Goal: Information Seeking & Learning: Learn about a topic

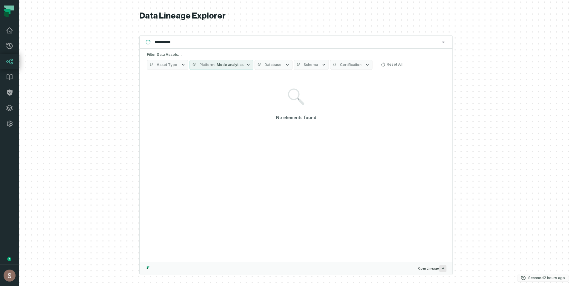
click at [538, 276] on p "Scanned [DATE] 12:09:22 PM" at bounding box center [546, 278] width 37 height 6
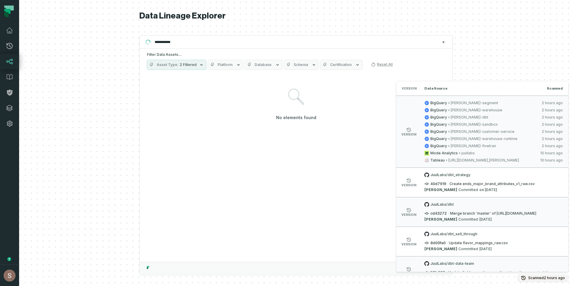
drag, startPoint x: 498, startPoint y: 107, endPoint x: 399, endPoint y: 111, distance: 99.5
click at [428, 106] on li "version BigQuery [PERSON_NAME]-segment [DATE] 12:09:22 PM BigQuery [PERSON_NAME…" at bounding box center [482, 132] width 172 height 72
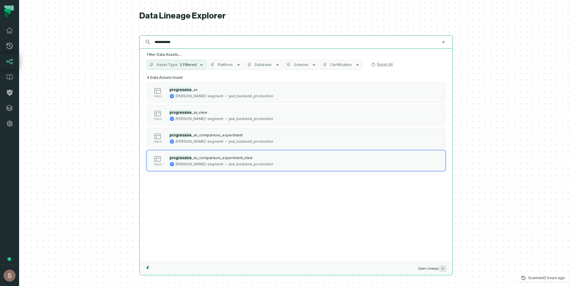
click at [181, 41] on input "**********" at bounding box center [295, 42] width 289 height 10
click at [179, 44] on input "**********" at bounding box center [295, 42] width 289 height 10
paste input "**********"
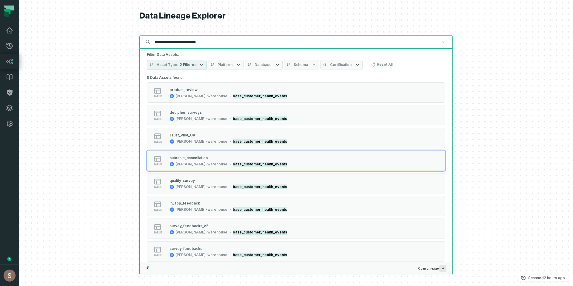
paste input "**********"
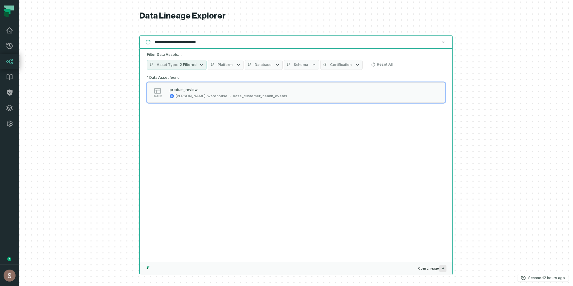
type input "**********"
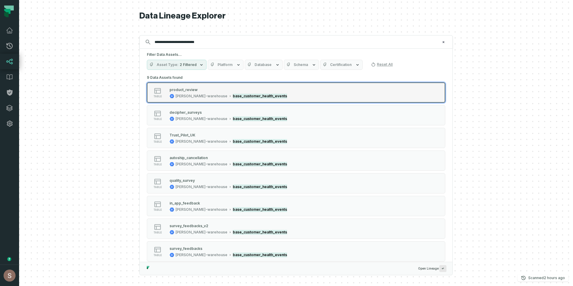
click at [283, 94] on div "table product_review [PERSON_NAME]-warehouse base_customer_health_events" at bounding box center [222, 93] width 149 height 12
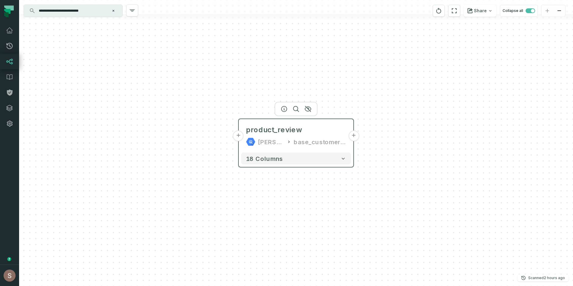
click at [238, 137] on button "+" at bounding box center [238, 135] width 11 height 11
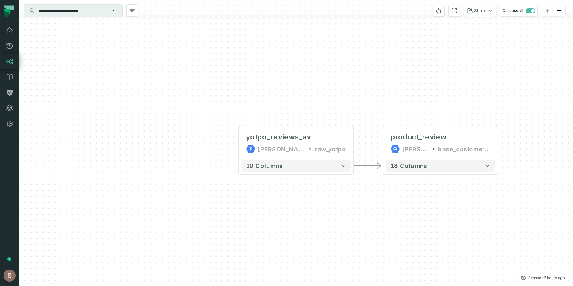
drag, startPoint x: 351, startPoint y: 198, endPoint x: 327, endPoint y: 193, distance: 24.9
click at [328, 194] on div "yotpo_reviews_av [PERSON_NAME]-warehouse raw_yotpo + 10 columns - product_revie…" at bounding box center [296, 143] width 554 height 286
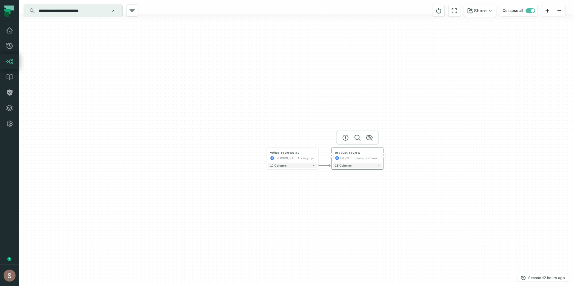
click at [383, 154] on button "+" at bounding box center [383, 155] width 5 height 5
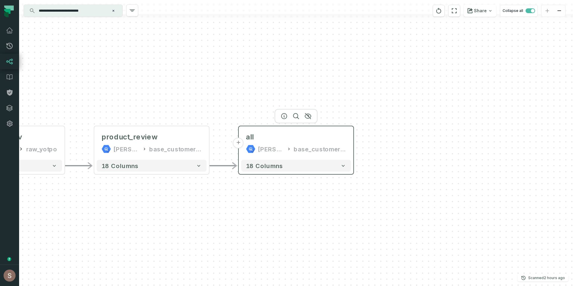
click at [238, 144] on button "+" at bounding box center [238, 143] width 11 height 11
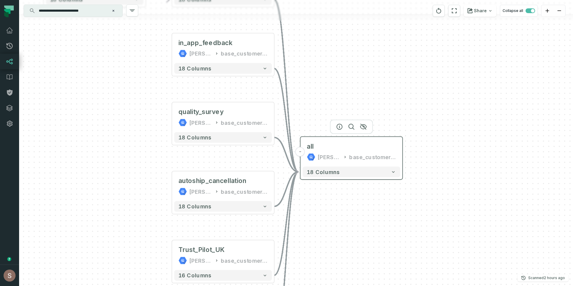
click at [301, 153] on button "-" at bounding box center [301, 152] width 10 height 10
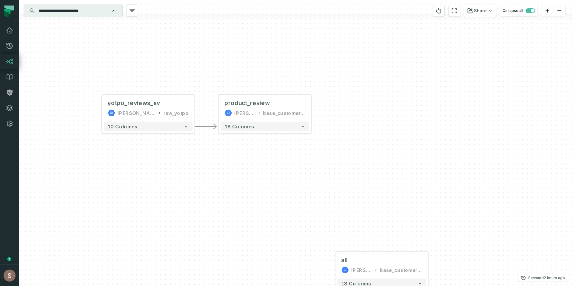
drag, startPoint x: 288, startPoint y: 121, endPoint x: 275, endPoint y: 170, distance: 51.4
click at [275, 171] on div "+ all [PERSON_NAME]-warehouse base_customer_health_events 18 columns yotpo_revi…" at bounding box center [296, 143] width 554 height 286
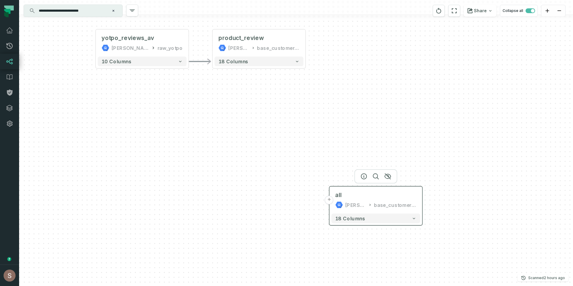
drag, startPoint x: 369, startPoint y: 269, endPoint x: 362, endPoint y: 220, distance: 49.1
click at [358, 209] on div "[PERSON_NAME]-warehouse" at bounding box center [355, 205] width 21 height 8
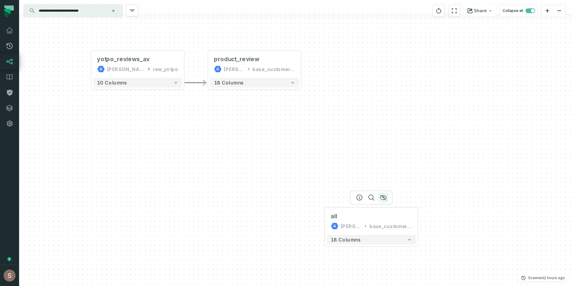
click at [382, 199] on icon "button" at bounding box center [383, 197] width 7 height 7
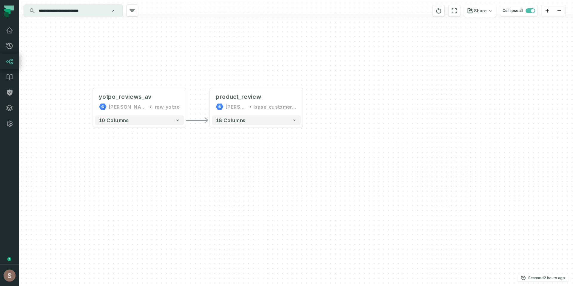
drag, startPoint x: 279, startPoint y: 117, endPoint x: 287, endPoint y: 187, distance: 70.9
click at [290, 190] on div "yotpo_reviews_av [PERSON_NAME]-warehouse raw_yotpo + 10 columns - product_revie…" at bounding box center [296, 143] width 554 height 286
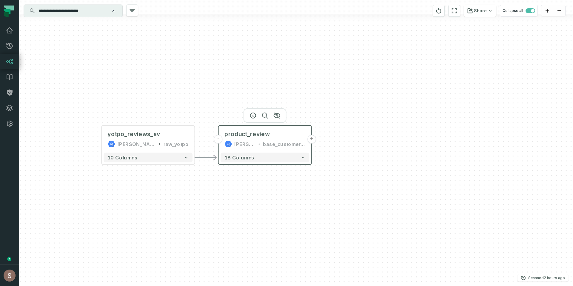
click at [313, 137] on button "+" at bounding box center [311, 139] width 9 height 9
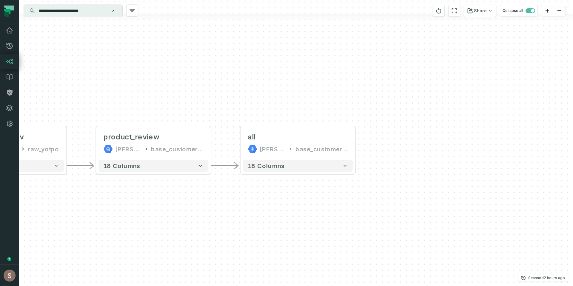
drag, startPoint x: 196, startPoint y: 217, endPoint x: 262, endPoint y: 205, distance: 66.7
click at [262, 205] on div "+ all [PERSON_NAME]-warehouse base_customer_health_events 18 columns yotpo_revi…" at bounding box center [296, 143] width 554 height 286
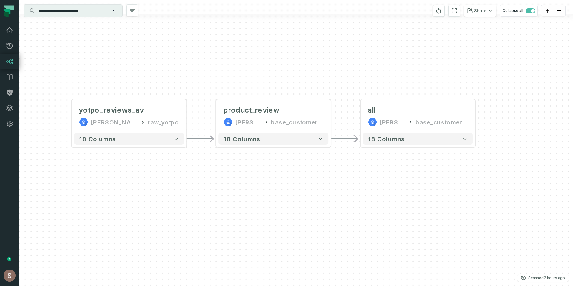
drag, startPoint x: 174, startPoint y: 186, endPoint x: 230, endPoint y: 170, distance: 58.6
click at [240, 179] on div "+ all [PERSON_NAME]-warehouse base_customer_health_events 18 columns yotpo_revi…" at bounding box center [296, 143] width 554 height 286
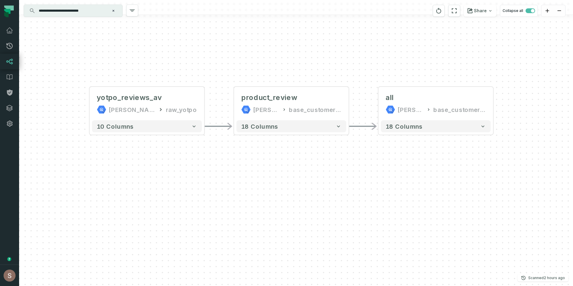
drag, startPoint x: 419, startPoint y: 181, endPoint x: 371, endPoint y: 175, distance: 48.8
click at [371, 175] on div "+ all [PERSON_NAME]-warehouse base_customer_health_events 18 columns yotpo_revi…" at bounding box center [296, 143] width 554 height 286
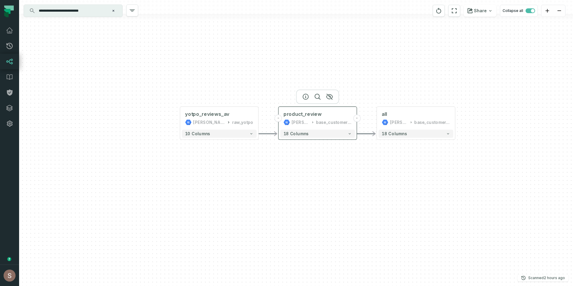
click at [342, 120] on div "base_customer_health_events" at bounding box center [334, 122] width 36 height 7
click at [304, 99] on div at bounding box center [317, 97] width 43 height 14
click at [304, 96] on icon "button" at bounding box center [305, 96] width 7 height 7
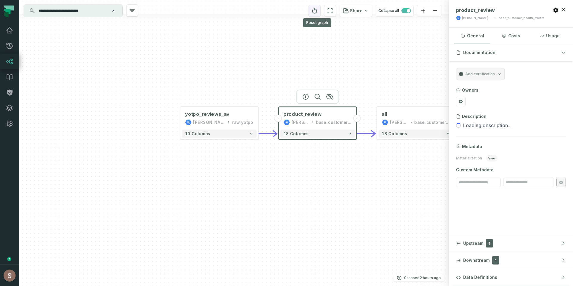
click at [315, 14] on icon "reset" at bounding box center [314, 10] width 7 height 7
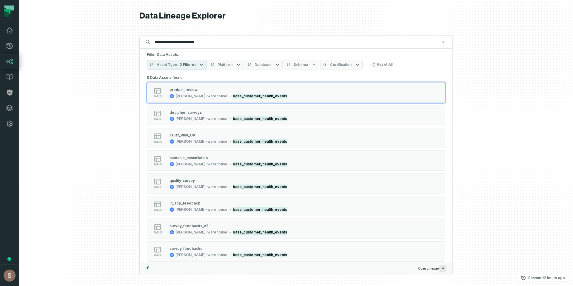
type input "**********"
